Goal: Transaction & Acquisition: Purchase product/service

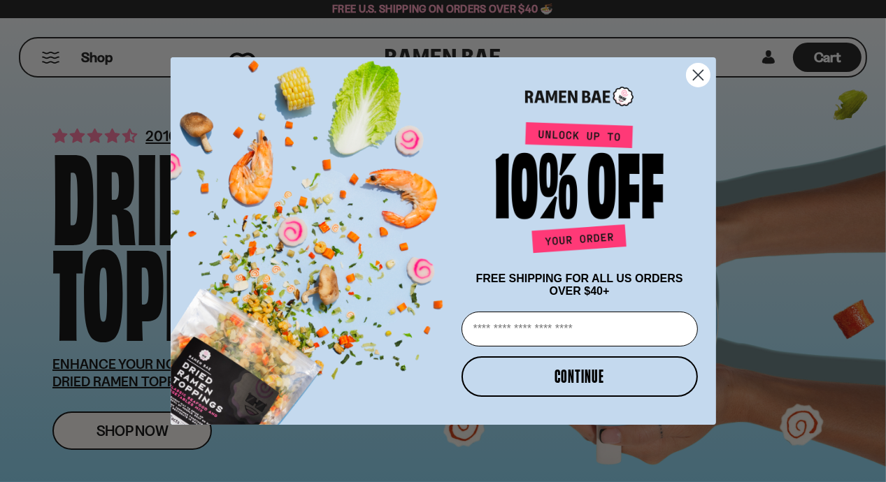
click at [531, 333] on input "Email" at bounding box center [579, 329] width 236 height 35
type input "**********"
click at [585, 370] on button "CONTINUE" at bounding box center [579, 377] width 236 height 41
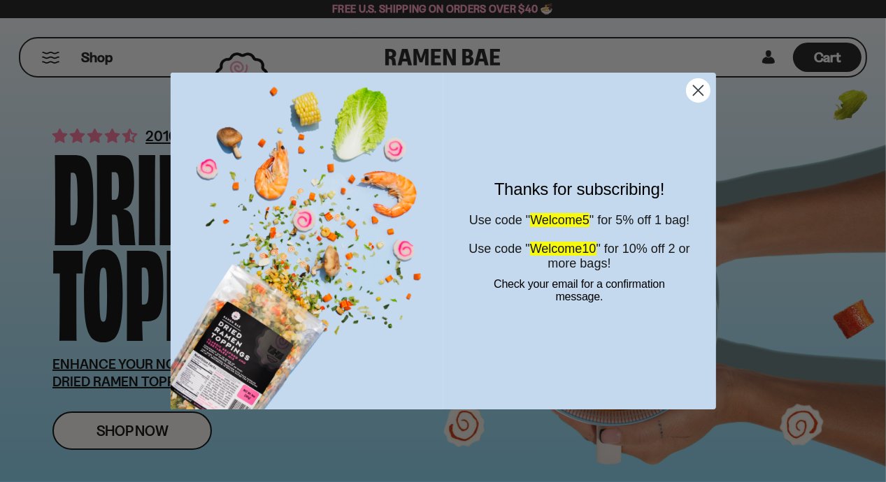
click at [696, 94] on circle "Close dialog" at bounding box center [697, 90] width 23 height 23
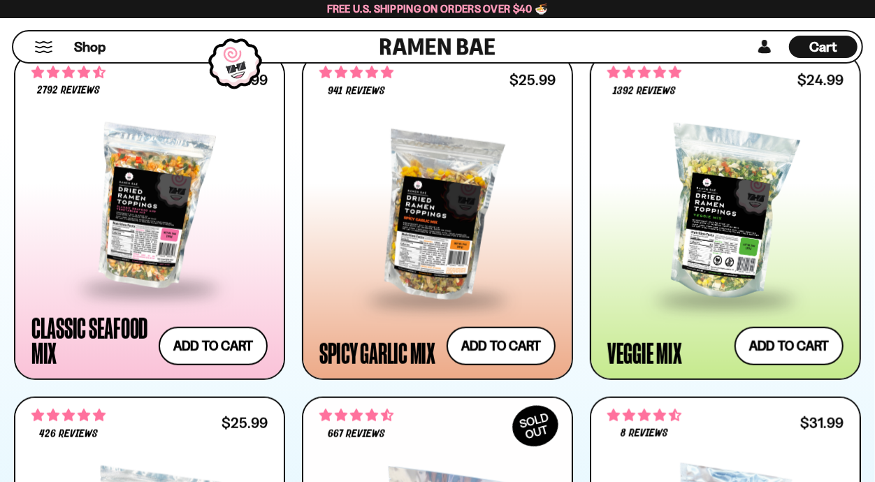
scroll to position [681, 0]
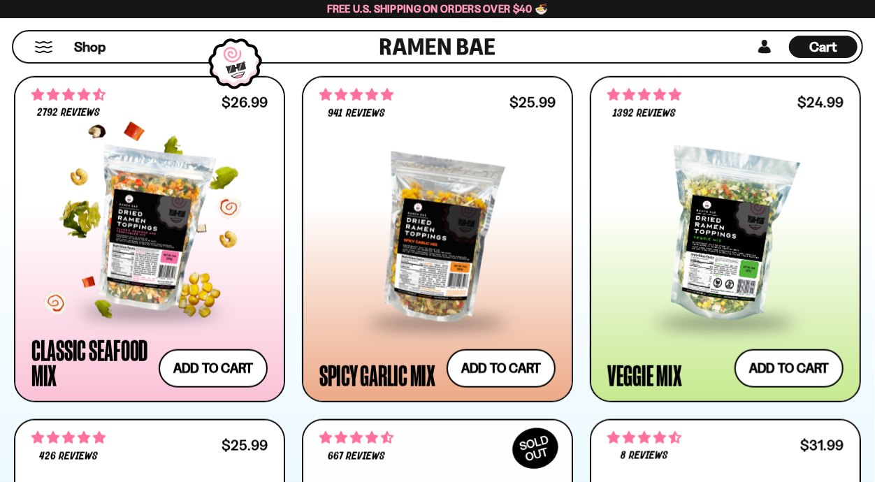
click at [147, 231] on div at bounding box center [149, 230] width 236 height 160
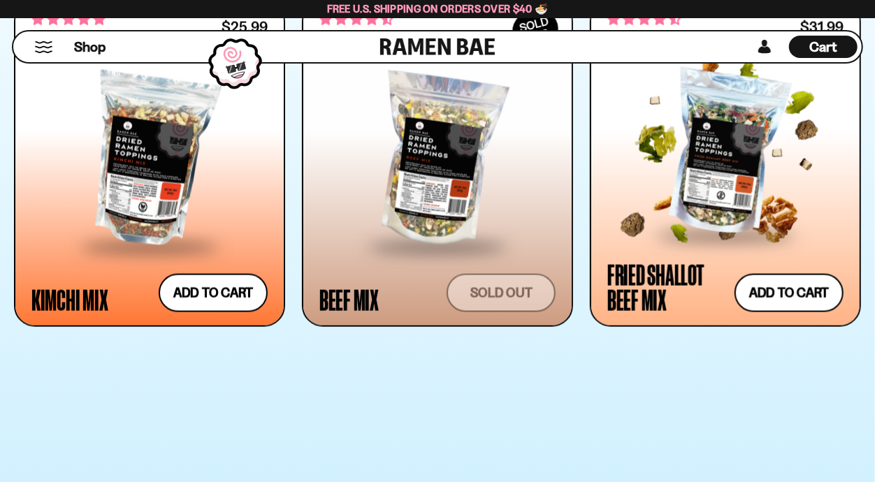
scroll to position [1103, 0]
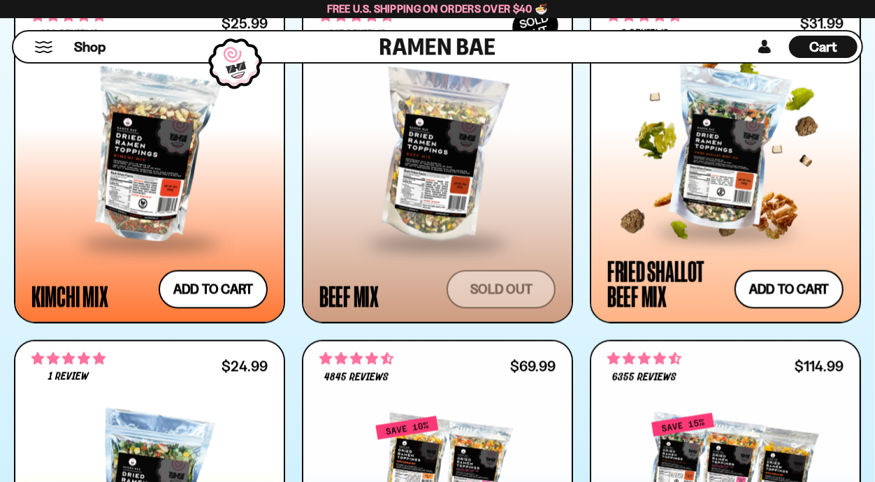
click at [785, 137] on div at bounding box center [726, 151] width 236 height 160
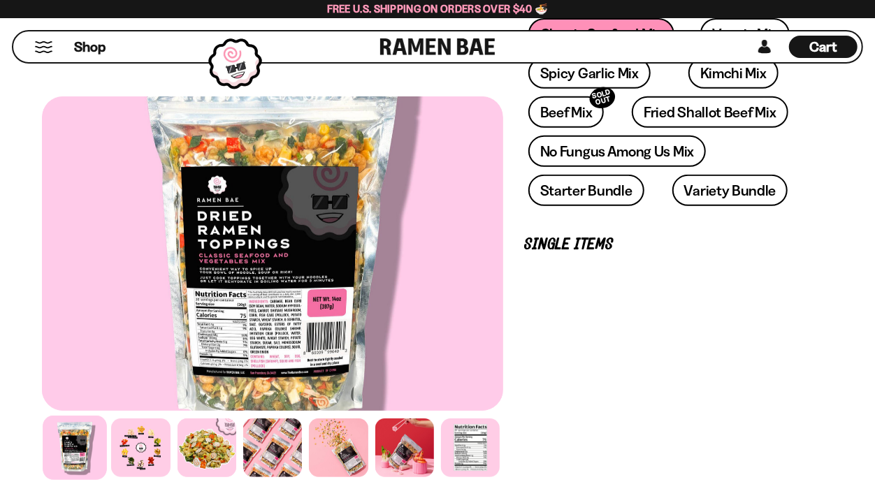
scroll to position [337, 0]
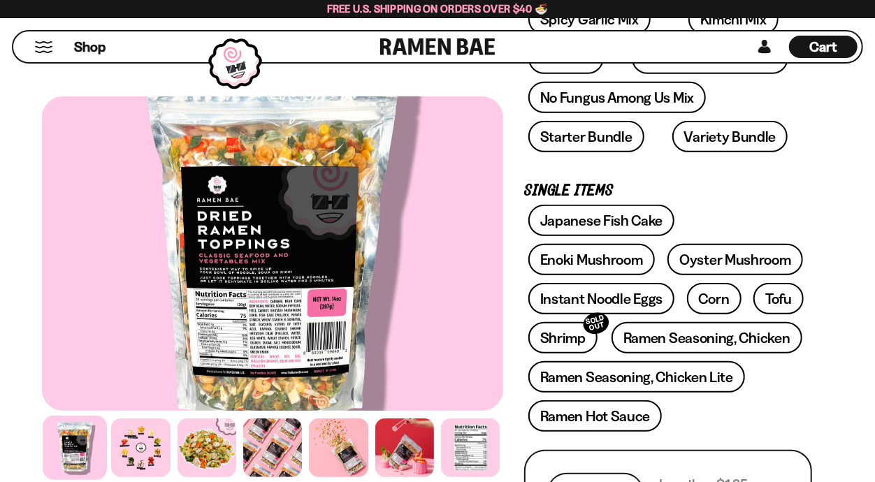
click at [257, 329] on div at bounding box center [272, 253] width 461 height 315
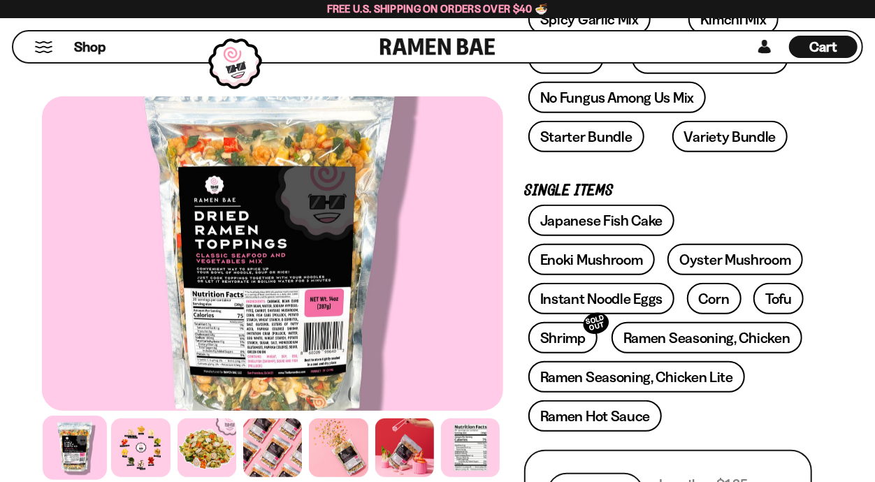
click at [272, 268] on div at bounding box center [269, 253] width 461 height 315
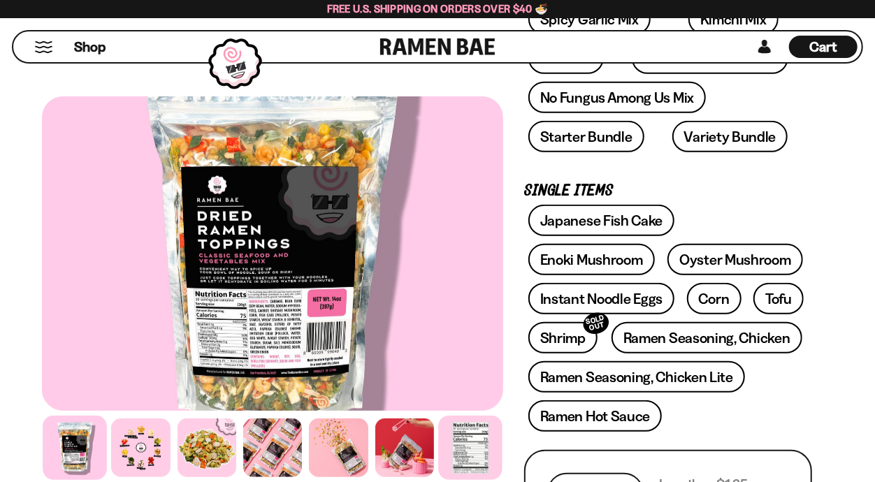
click at [459, 433] on div at bounding box center [470, 448] width 64 height 64
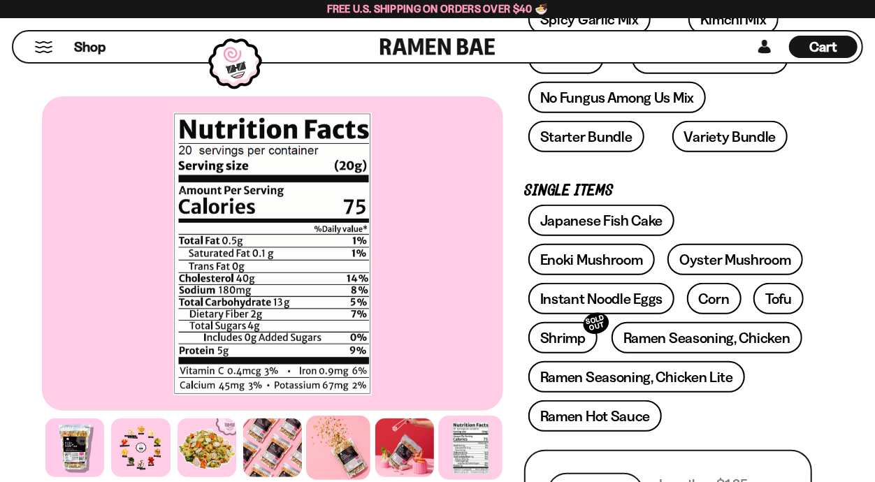
click at [347, 447] on div at bounding box center [339, 448] width 64 height 64
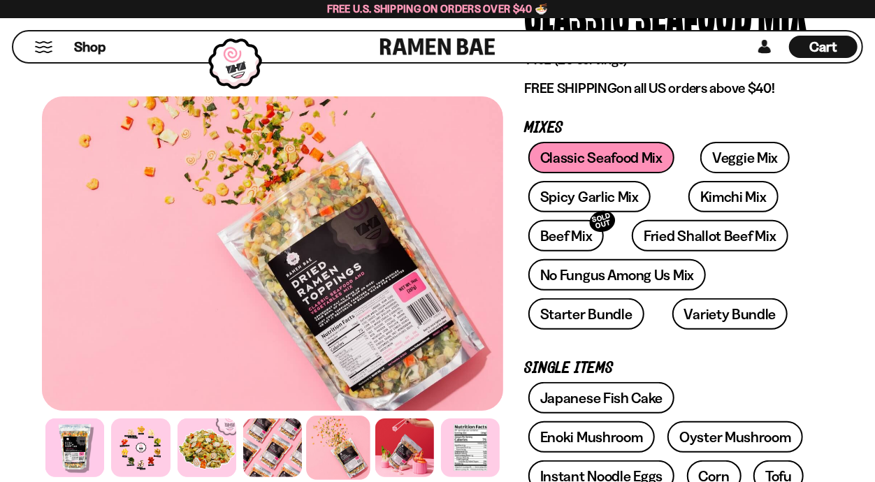
scroll to position [0, 0]
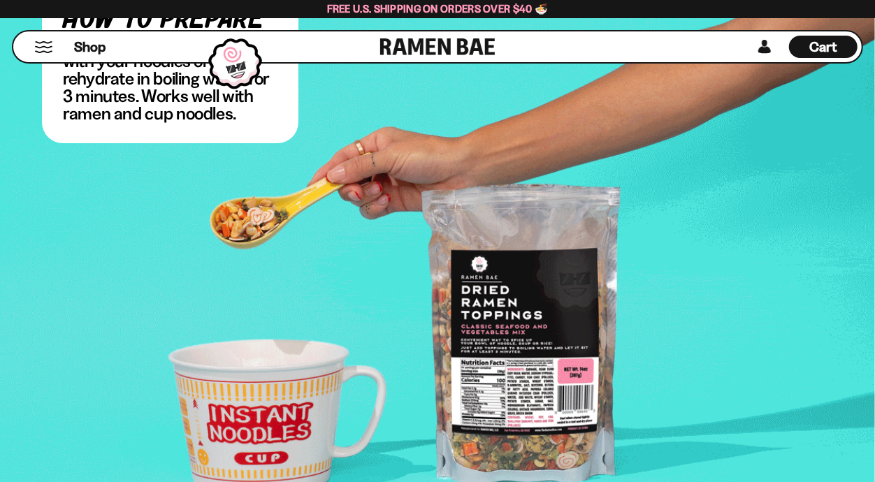
scroll to position [2955, 0]
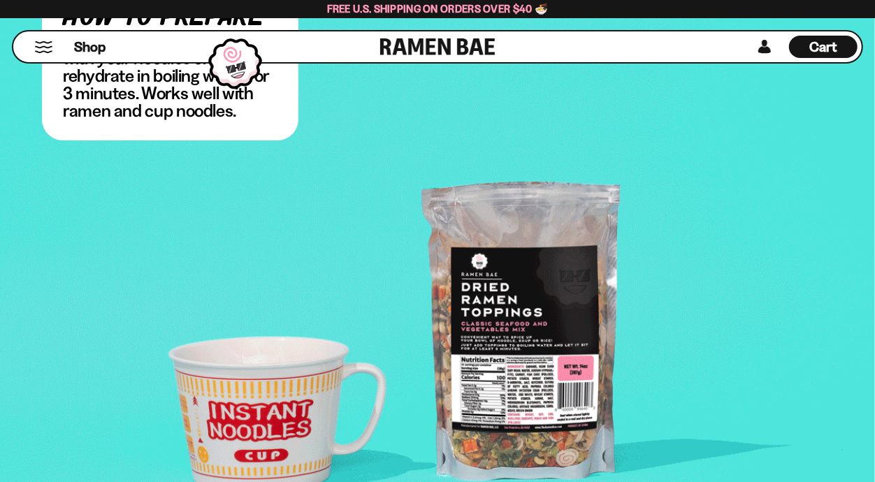
click at [847, 49] on div "Cart D0381C2F-513E-4F90-8A41-6F0A75DCBAAA" at bounding box center [823, 47] width 69 height 22
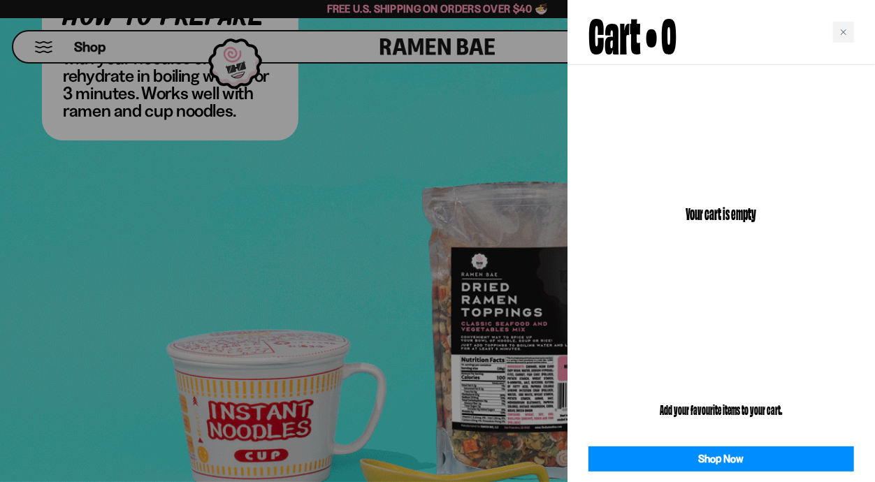
scroll to position [2956, 0]
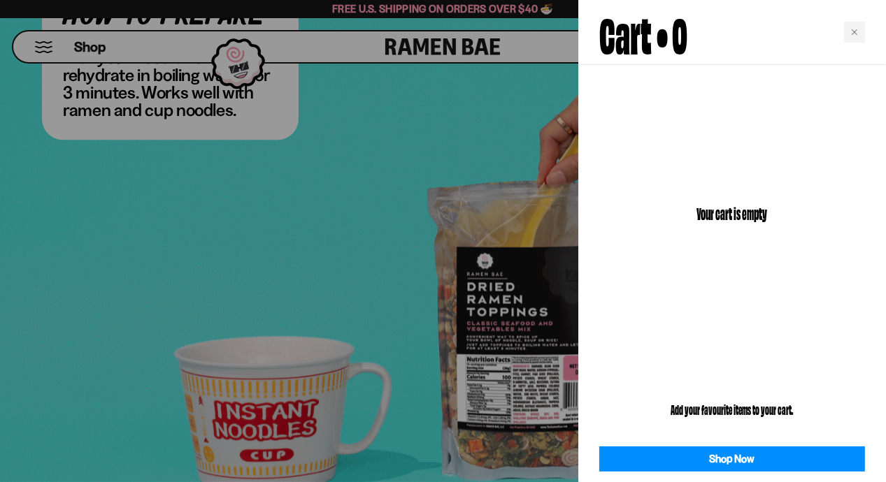
click at [394, 113] on div at bounding box center [443, 241] width 886 height 482
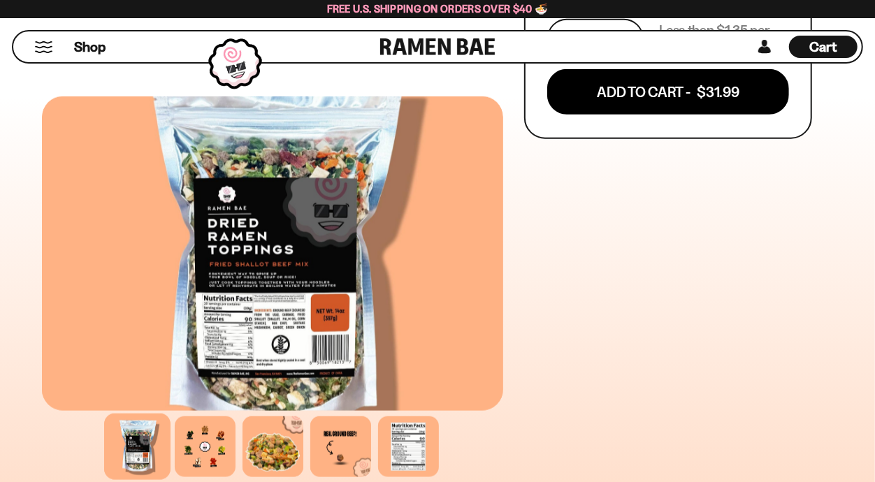
scroll to position [845, 0]
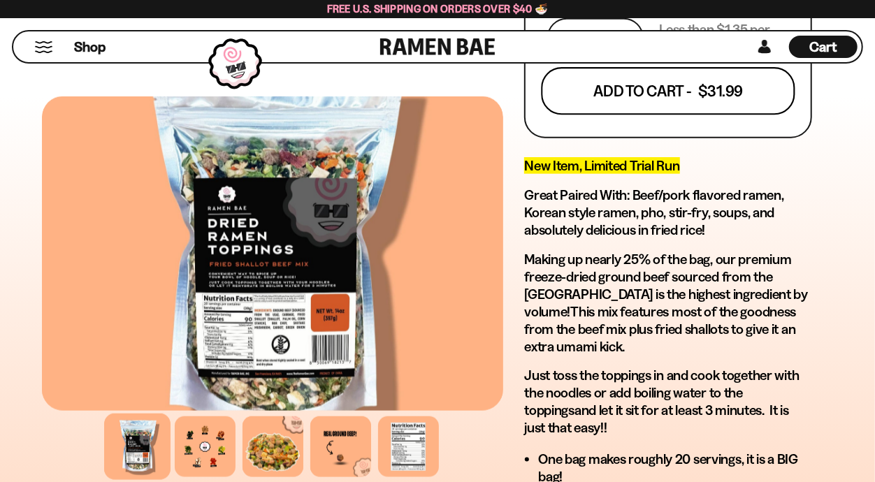
click at [626, 76] on button "Add To Cart - $31.99" at bounding box center [669, 92] width 254 height 48
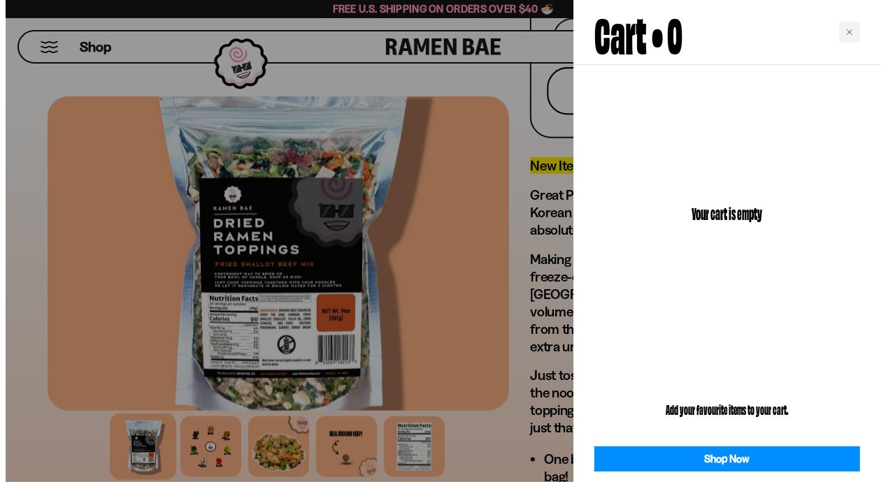
scroll to position [845, 0]
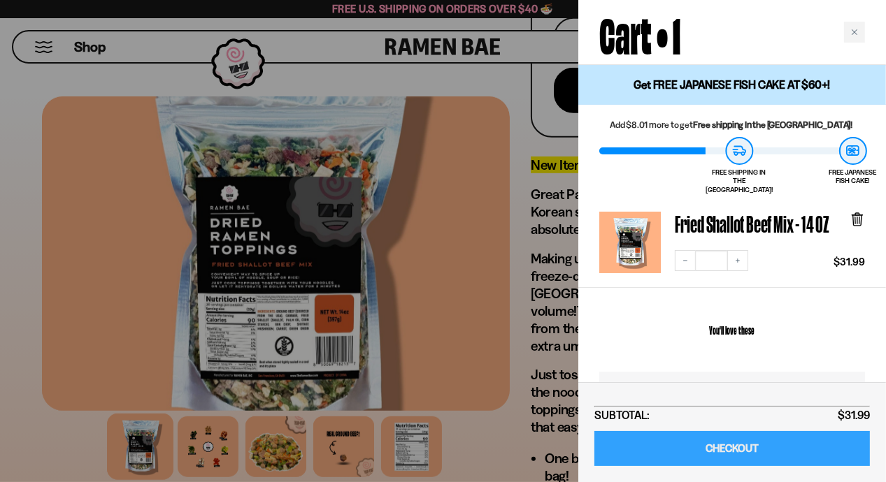
click at [748, 444] on link "CHECKOUT" at bounding box center [731, 449] width 275 height 36
